Goal: Information Seeking & Learning: Check status

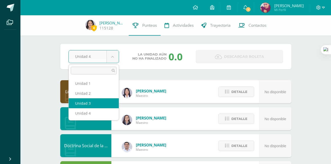
select select "Unidad 3"
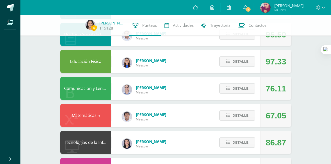
scroll to position [112, 0]
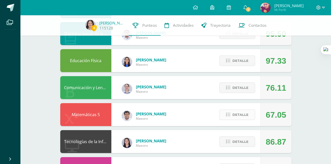
click at [229, 112] on button "Detalle" at bounding box center [237, 115] width 36 height 10
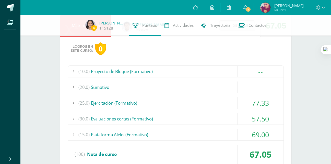
scroll to position [216, 0]
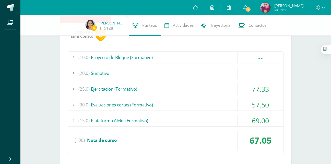
click at [223, 108] on div "(30.0) Evaluaciones cortas (Formativo)" at bounding box center [175, 104] width 215 height 11
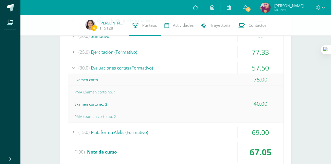
scroll to position [253, 0]
click at [220, 108] on div "Examen corto no. 2" at bounding box center [175, 104] width 215 height 11
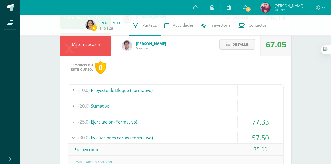
scroll to position [183, 0]
click at [238, 42] on span "Detalle" at bounding box center [240, 44] width 16 height 9
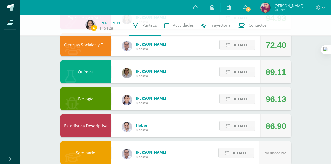
scroll to position [264, 0]
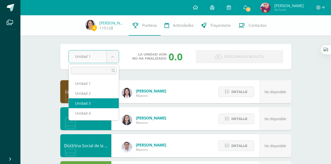
select select "Unidad 3"
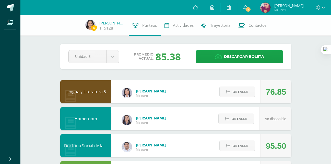
scroll to position [4, 0]
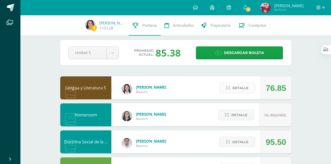
click at [232, 91] on button "Detalle" at bounding box center [237, 88] width 36 height 10
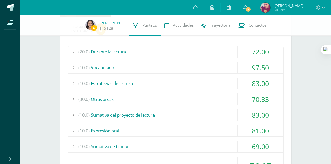
scroll to position [87, 0]
click at [199, 49] on div "(20.0) Durante la lectura" at bounding box center [175, 51] width 215 height 11
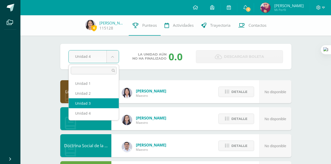
select select "Unidad 3"
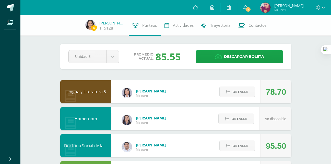
scroll to position [15, 0]
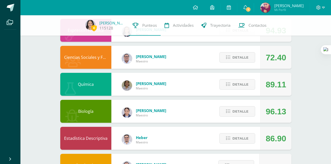
scroll to position [274, 0]
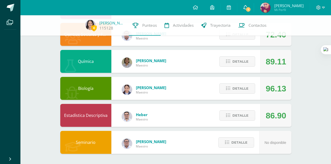
click at [239, 8] on link "1" at bounding box center [245, 7] width 16 height 15
